Goal: Information Seeking & Learning: Understand process/instructions

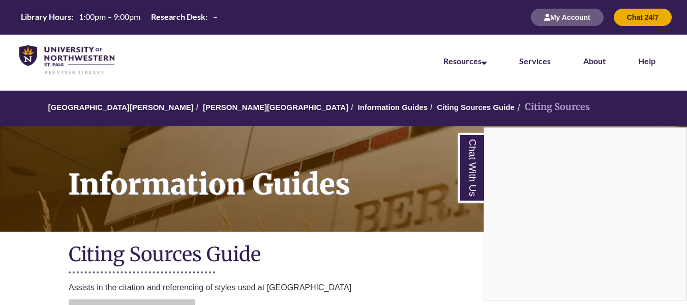
scroll to position [240, 0]
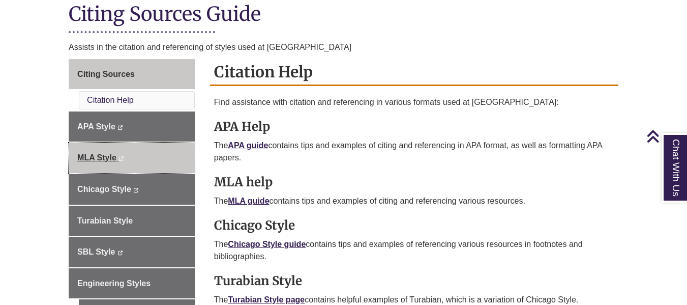
click at [164, 159] on link "MLA Style This link opens in a new window This link opens in a new window" at bounding box center [132, 157] width 126 height 31
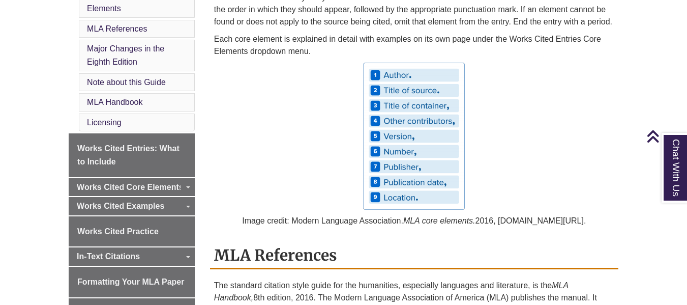
scroll to position [332, 0]
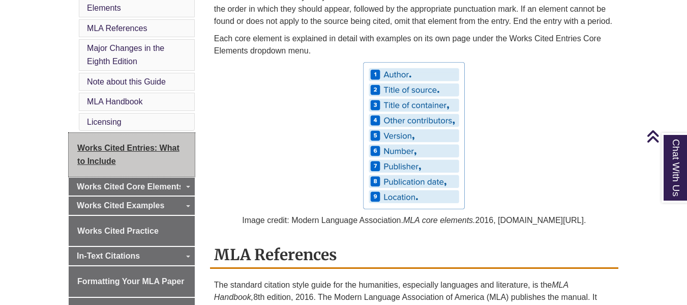
click at [146, 140] on link "Works Cited Entries: What to Include" at bounding box center [132, 154] width 126 height 43
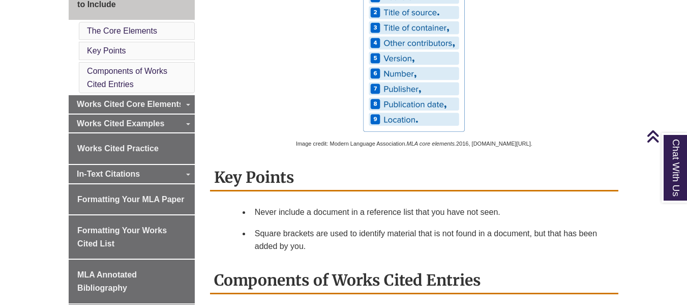
scroll to position [352, 0]
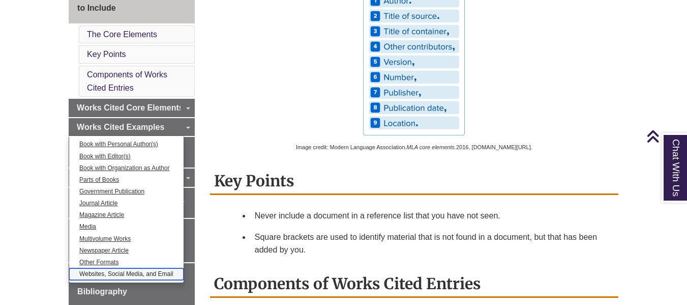
click at [128, 268] on link "Websites, Social Media, and Email" at bounding box center [126, 274] width 114 height 12
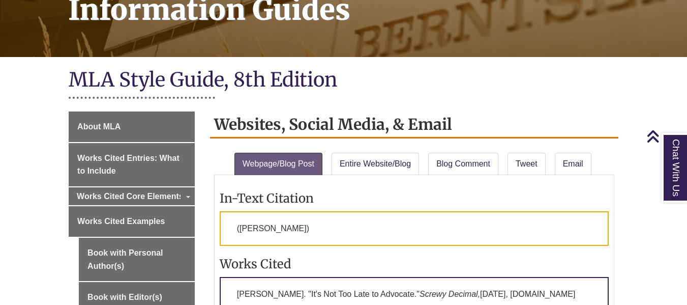
scroll to position [173, 0]
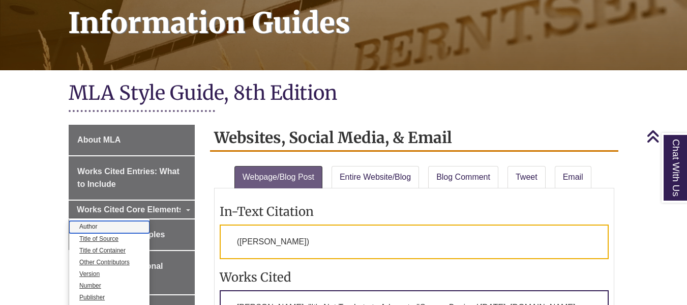
click at [99, 221] on link "Author" at bounding box center [109, 227] width 80 height 12
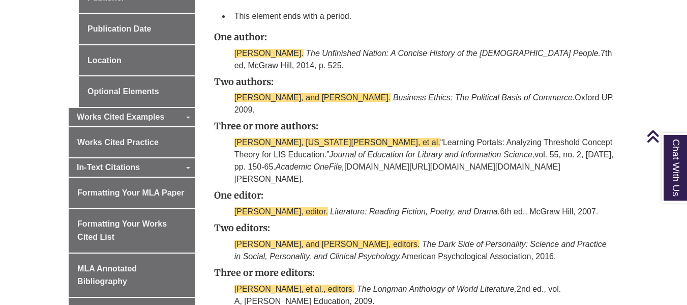
scroll to position [621, 0]
